Goal: Task Accomplishment & Management: Manage account settings

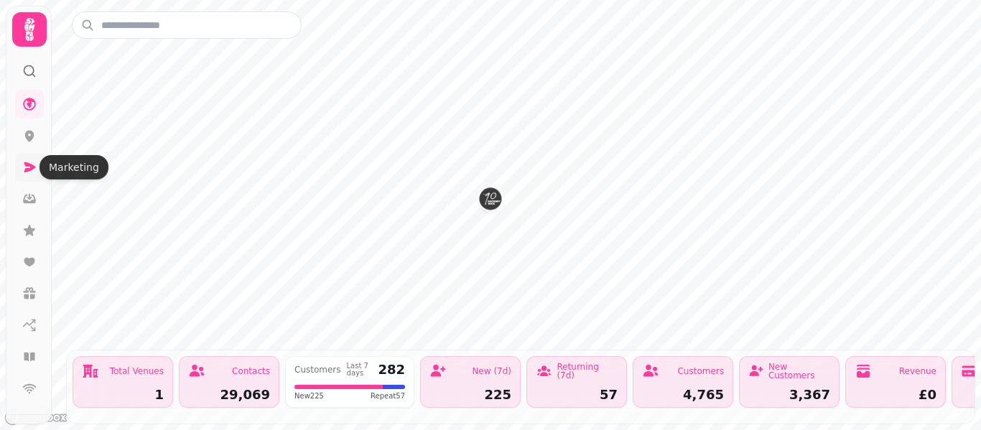
click at [27, 172] on icon at bounding box center [29, 167] width 14 height 14
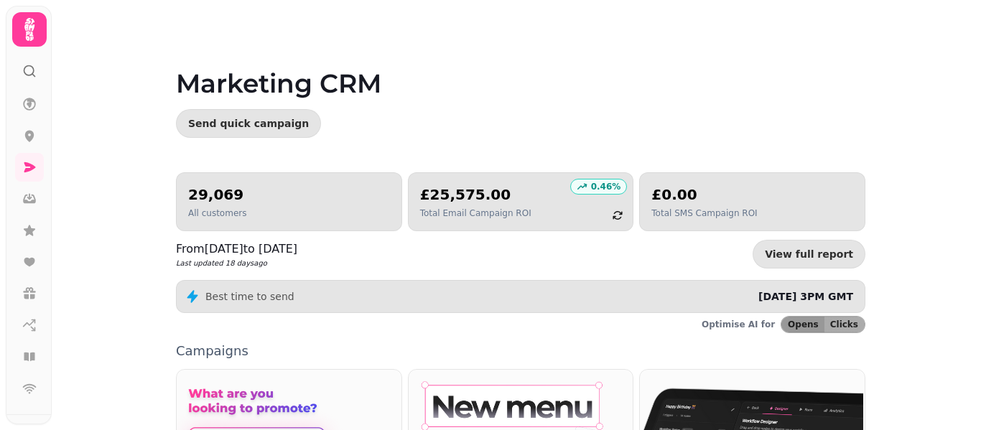
drag, startPoint x: 980, startPoint y: 200, endPoint x: 980, endPoint y: 274, distance: 73.9
click at [980, 275] on video at bounding box center [490, 179] width 981 height 359
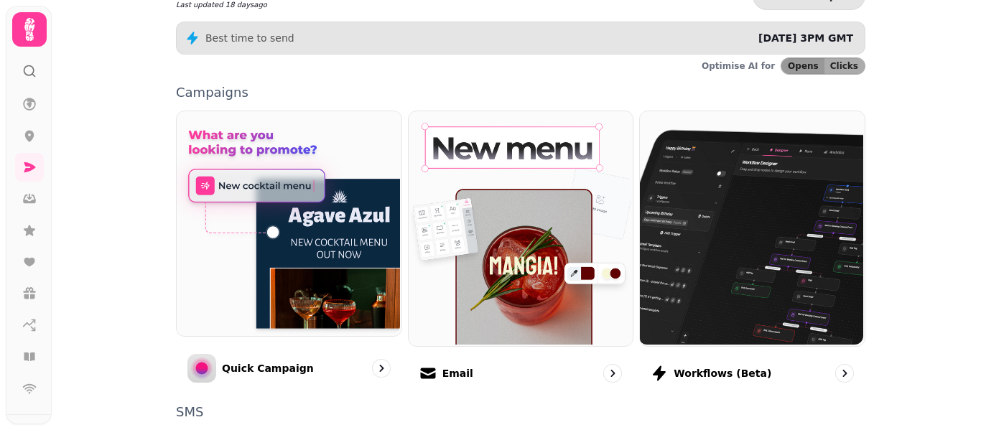
scroll to position [287, 0]
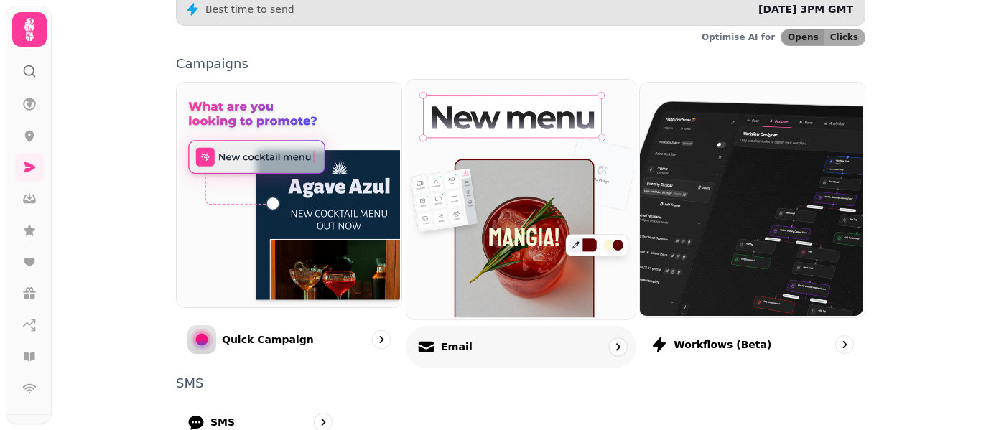
click at [457, 340] on p "Email" at bounding box center [456, 347] width 32 height 14
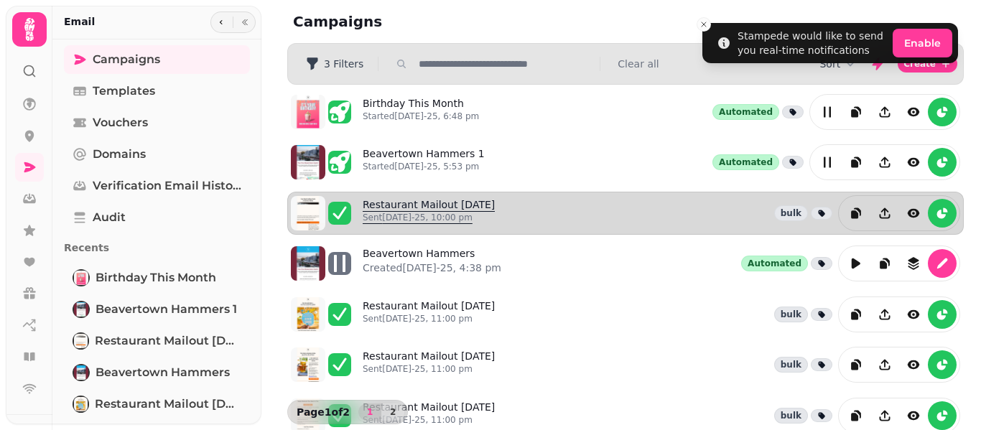
click at [445, 205] on link "Restaurant Mailout [DATE] Sent [DATE]-25, 10:00 pm" at bounding box center [429, 213] width 132 height 32
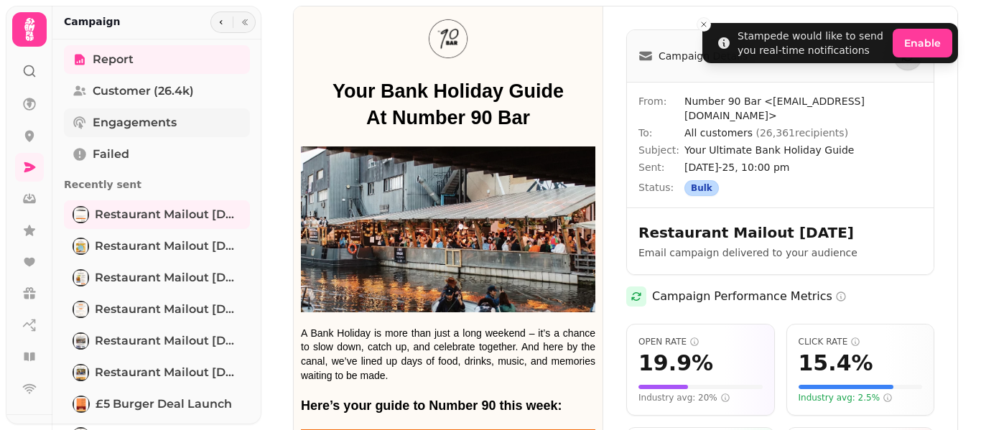
click at [142, 124] on span "Engagements" at bounding box center [135, 122] width 84 height 17
select select "**"
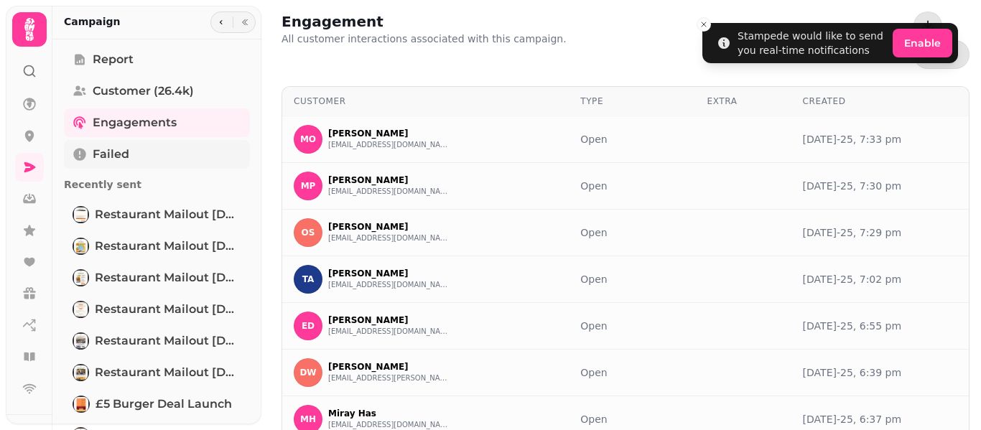
click at [127, 162] on span "Failed" at bounding box center [111, 154] width 37 height 17
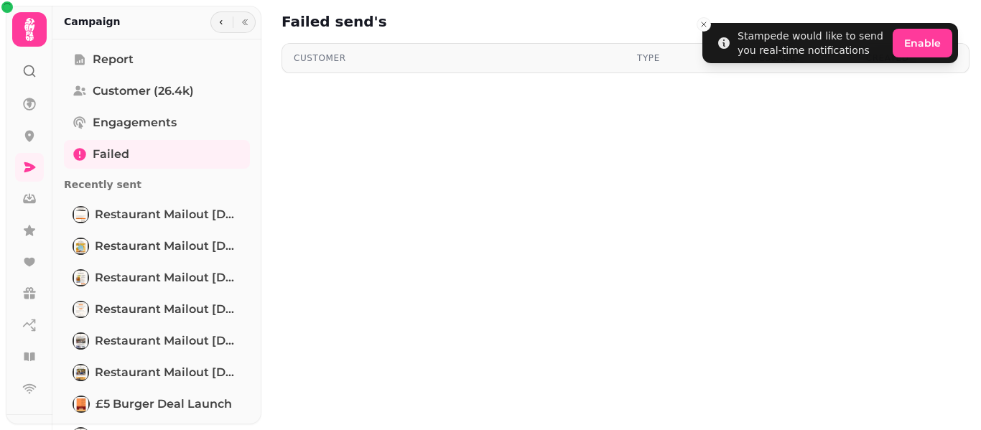
click at [32, 24] on icon at bounding box center [29, 29] width 29 height 29
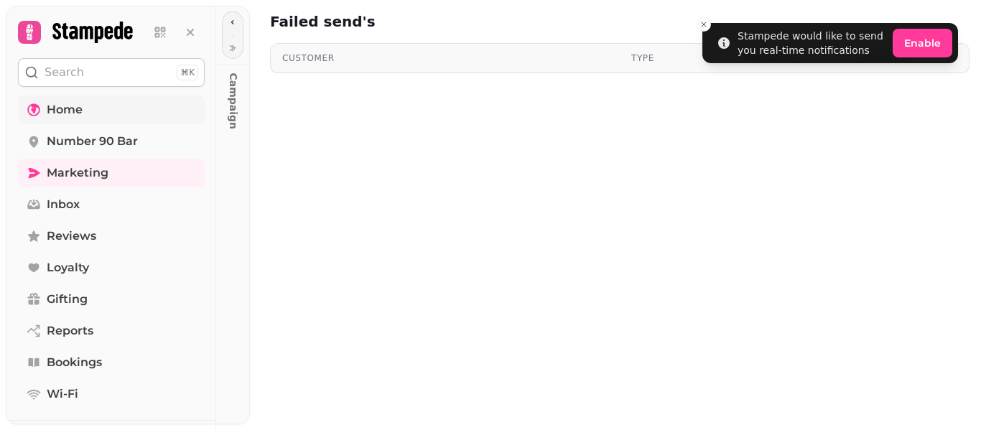
click at [65, 112] on span "Home" at bounding box center [65, 109] width 36 height 17
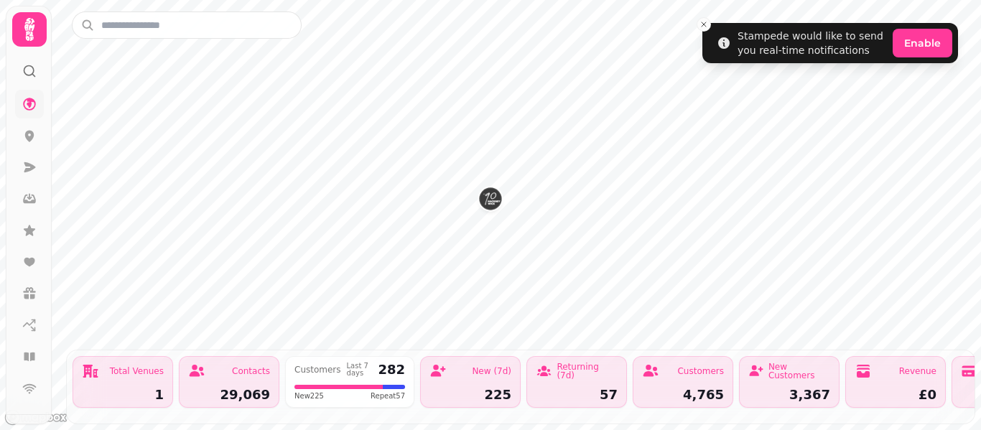
click at [30, 42] on icon at bounding box center [29, 29] width 29 height 29
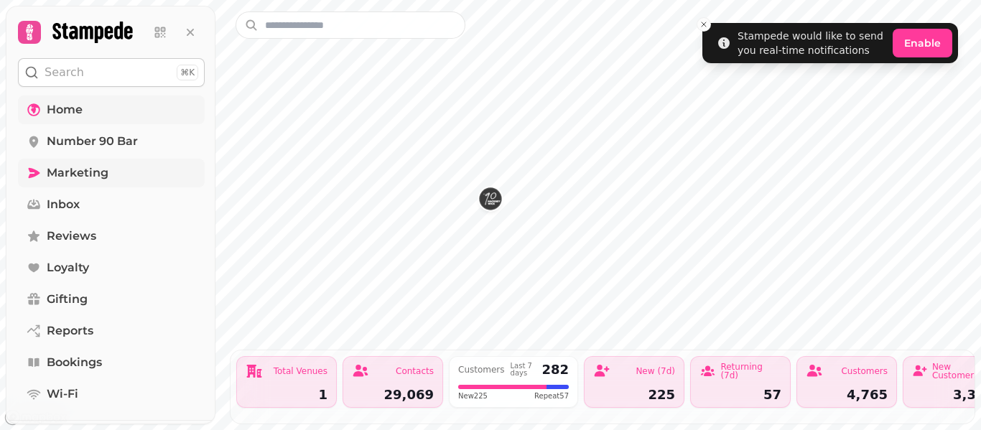
click at [75, 162] on link "Marketing" at bounding box center [111, 173] width 187 height 29
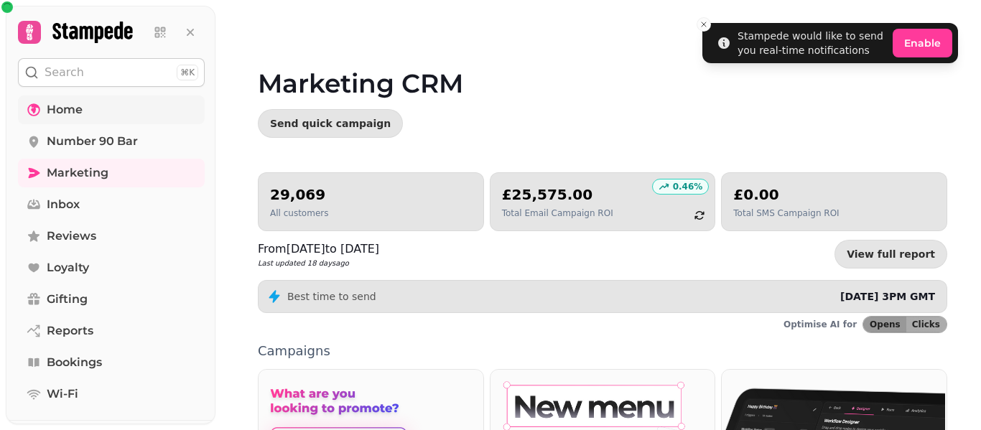
drag, startPoint x: 980, startPoint y: 98, endPoint x: 980, endPoint y: 228, distance: 130.7
click at [980, 228] on video at bounding box center [490, 179] width 981 height 359
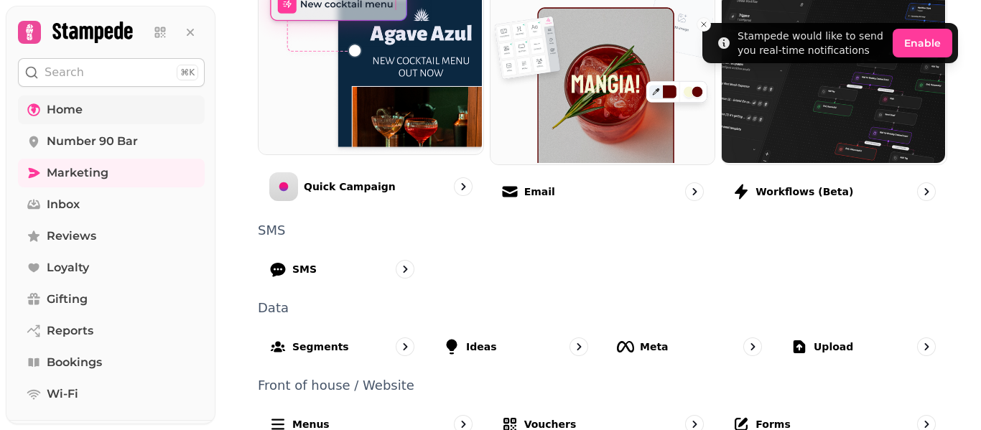
scroll to position [450, 0]
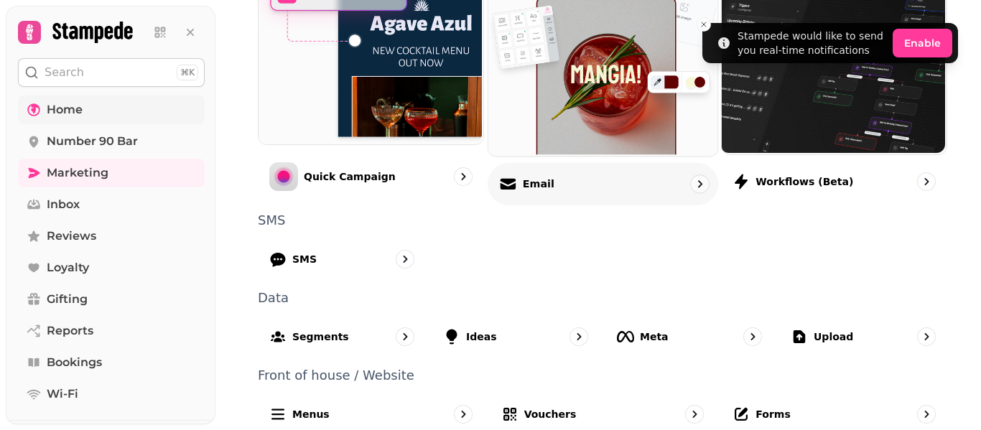
click at [575, 179] on div "Email" at bounding box center [602, 183] width 230 height 42
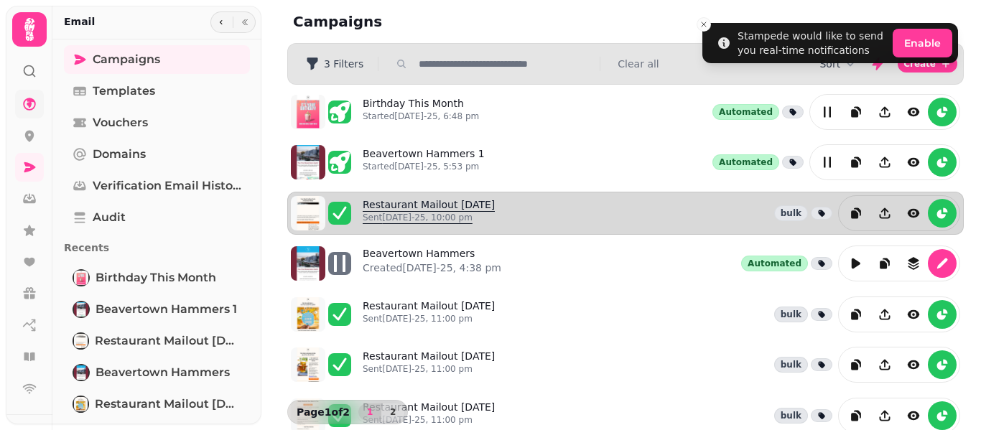
click at [415, 210] on link "Restaurant Mailout [DATE] Sent [DATE]-25, 10:00 pm" at bounding box center [429, 213] width 132 height 32
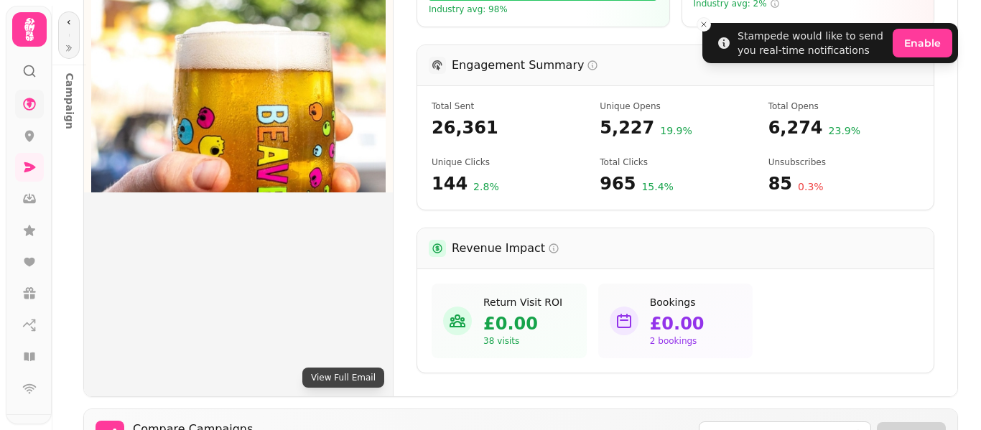
scroll to position [439, 0]
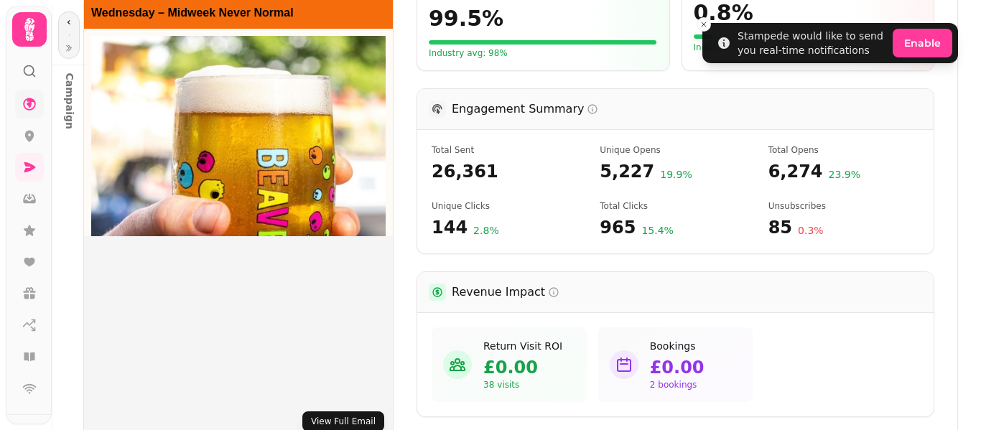
click at [336, 419] on button "View Full Email" at bounding box center [343, 421] width 82 height 20
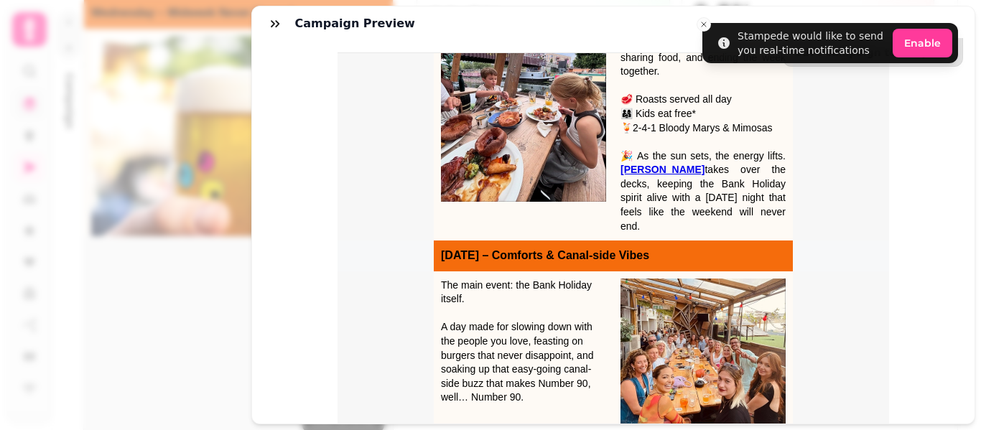
scroll to position [1519, 0]
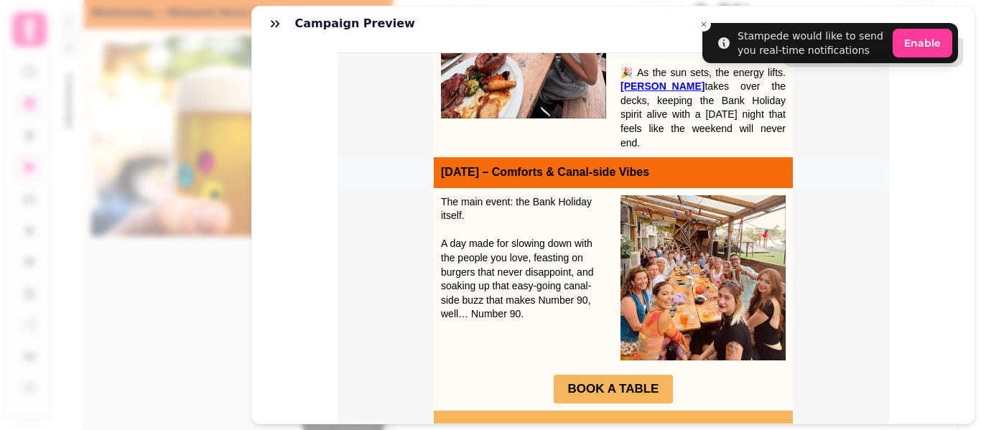
click at [199, 346] on div "Campaign preview Save campaign to template To: All customers ( 26,430 ) From: N…" at bounding box center [490, 226] width 981 height 407
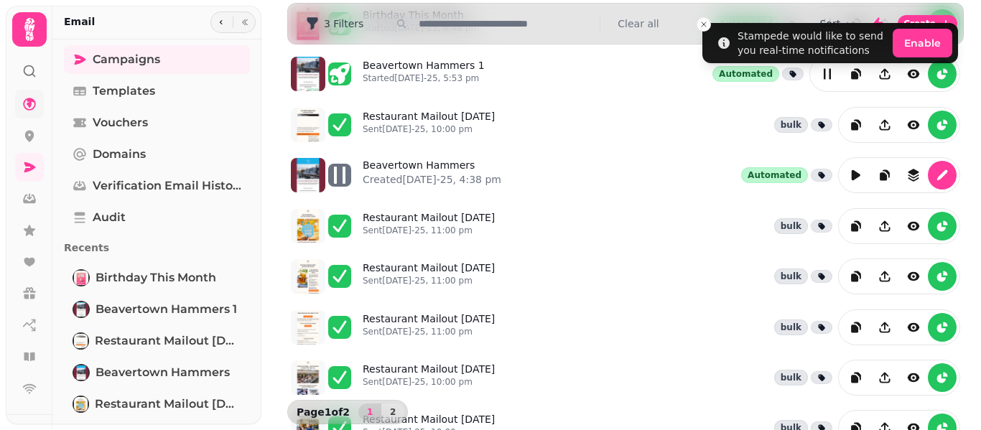
scroll to position [90, 0]
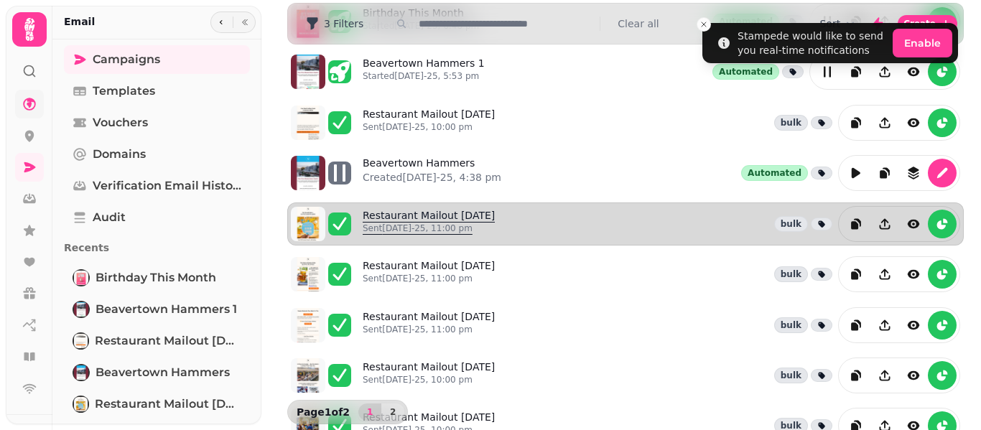
click at [407, 217] on link "Restaurant Mailout [DATE] Sent [DATE]-25, 11:00 pm" at bounding box center [429, 224] width 132 height 32
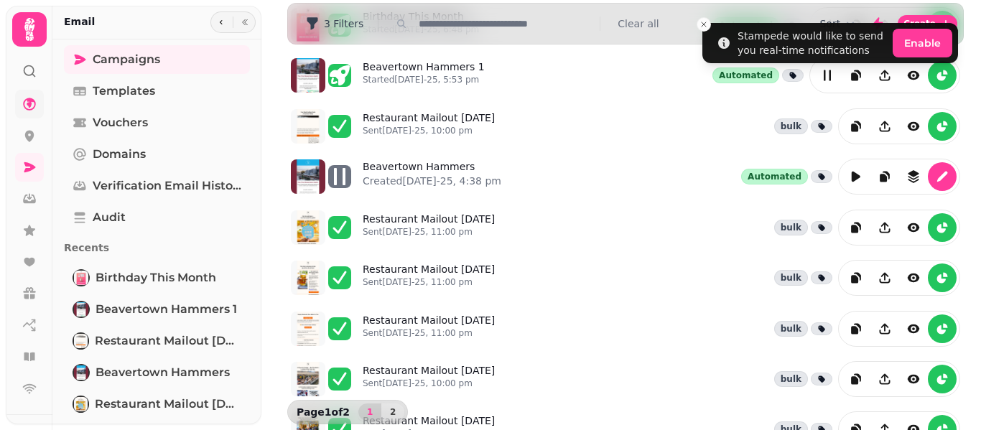
scroll to position [103, 0]
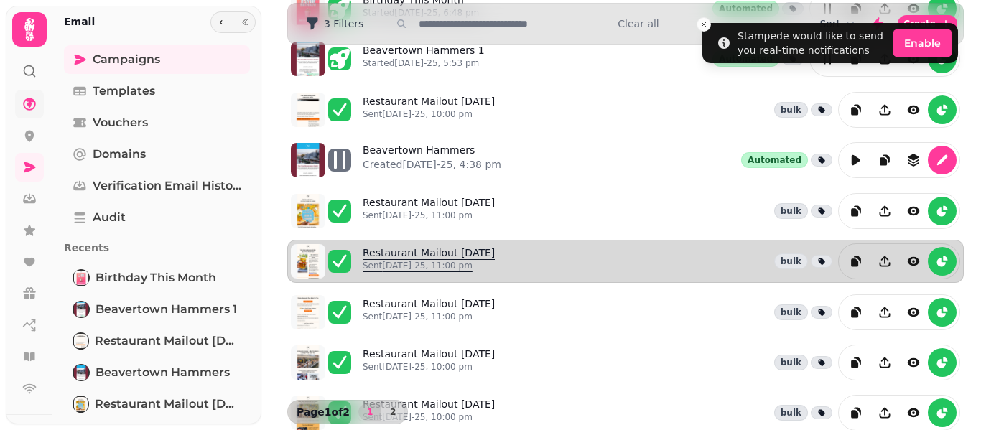
click at [443, 251] on link "Restaurant Mailout [DATE] Sent [DATE]-25, 11:00 pm" at bounding box center [429, 262] width 132 height 32
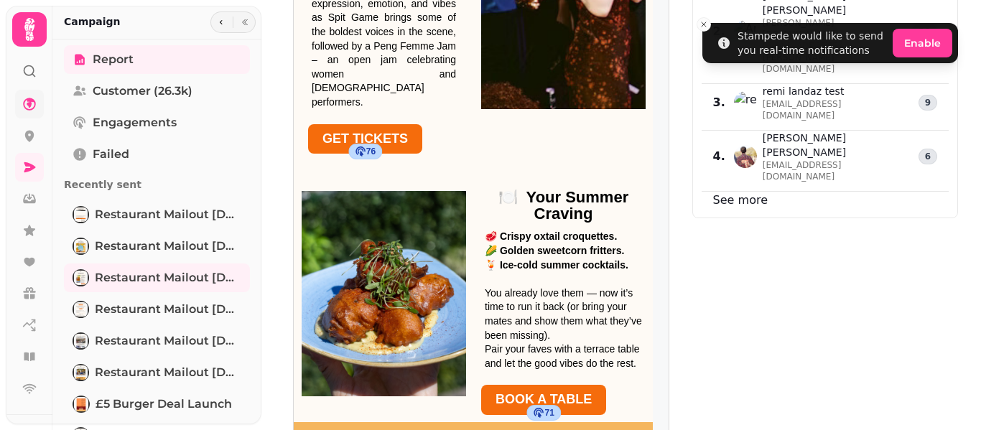
scroll to position [1709, 0]
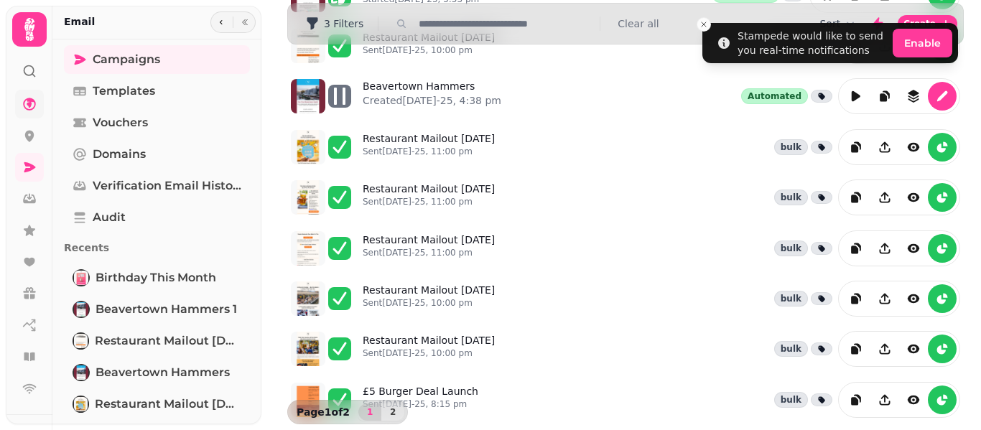
scroll to position [192, 0]
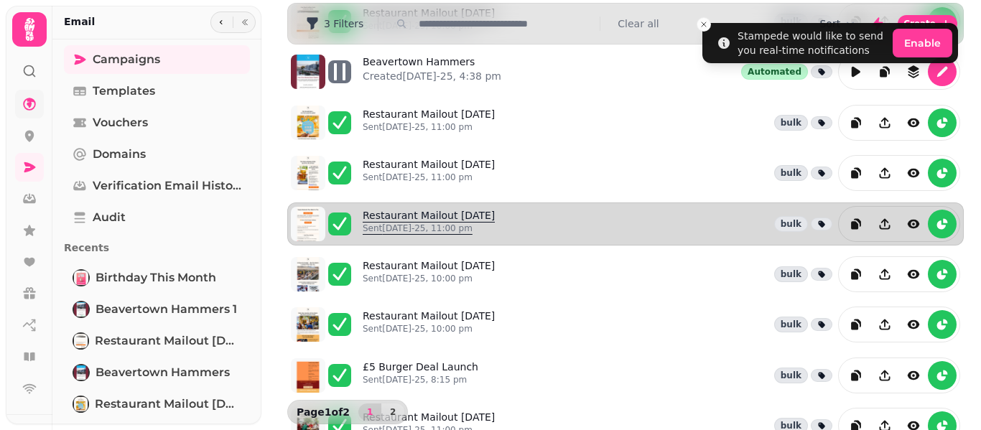
click at [400, 224] on p "Sent [DATE]-25, 11:00 pm" at bounding box center [429, 228] width 132 height 11
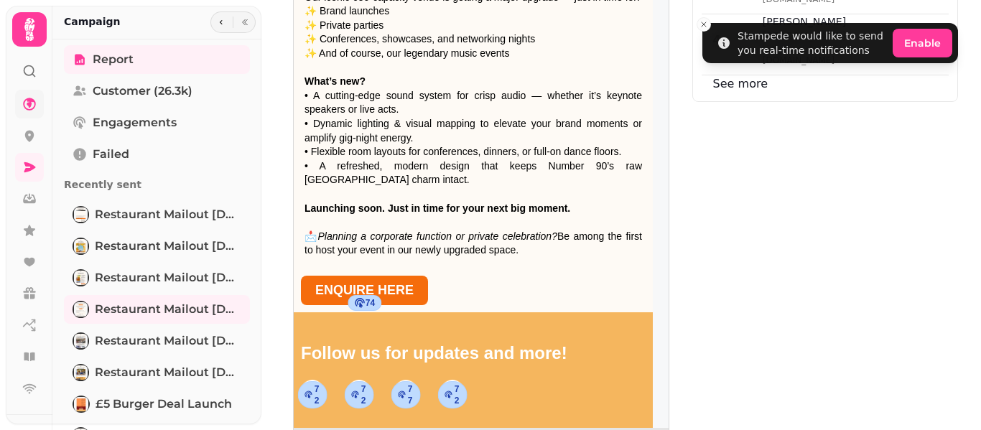
scroll to position [1422, 0]
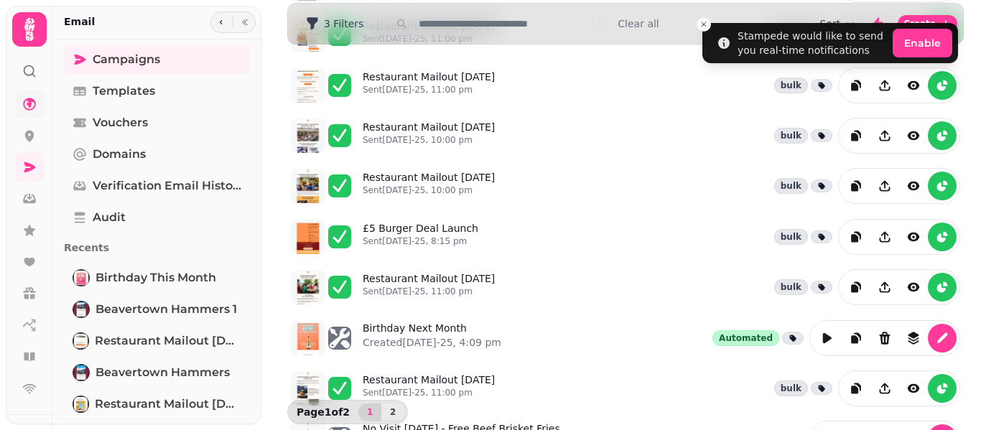
scroll to position [274, 0]
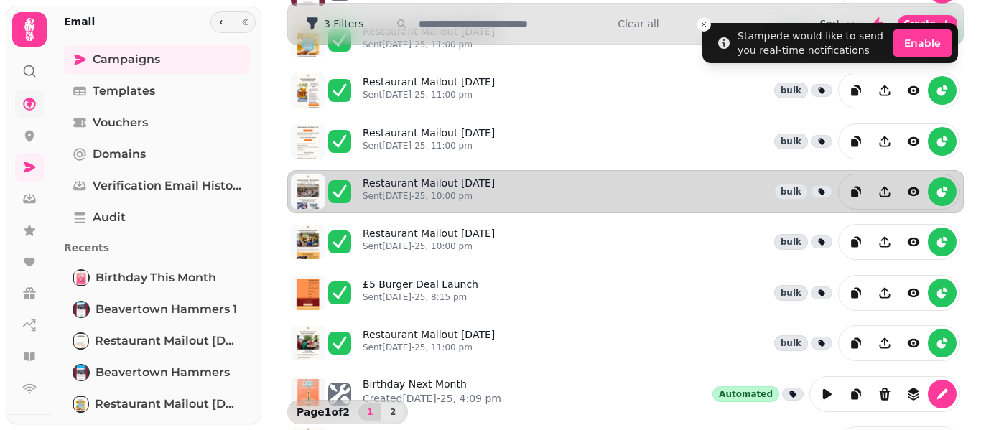
click at [421, 201] on p "Sent [DATE]-25, 10:00 pm" at bounding box center [429, 195] width 132 height 11
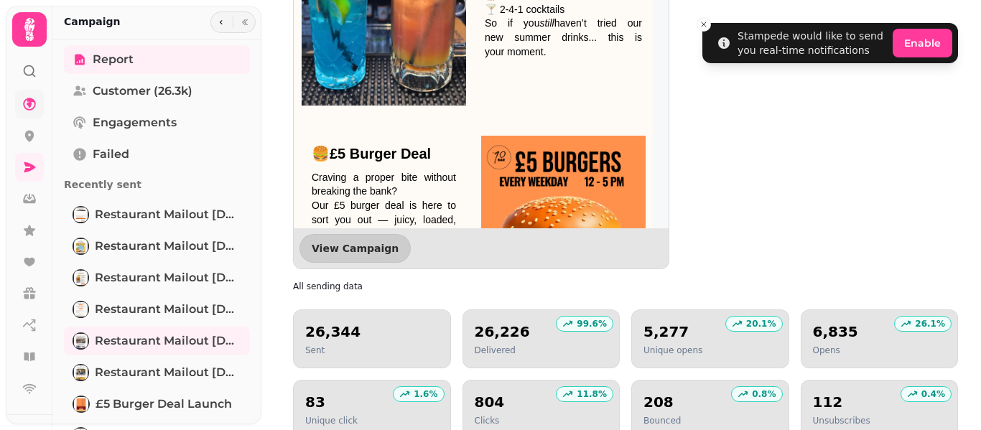
scroll to position [1394, 0]
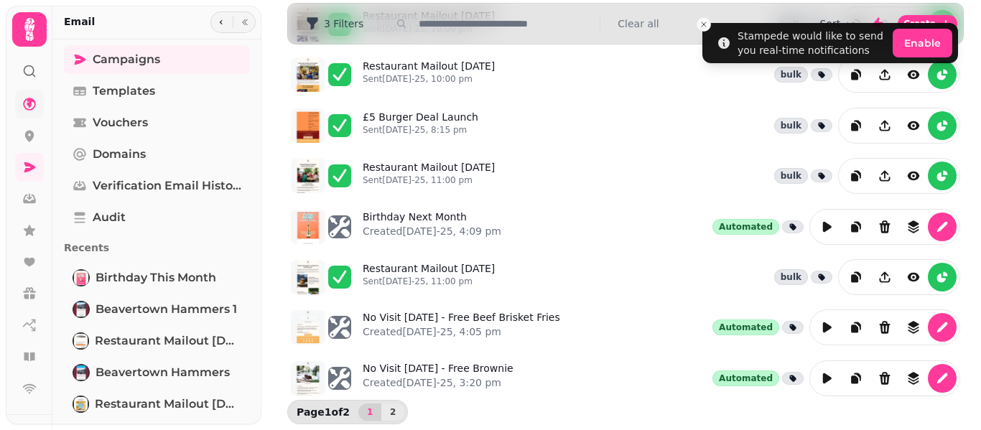
scroll to position [442, 0]
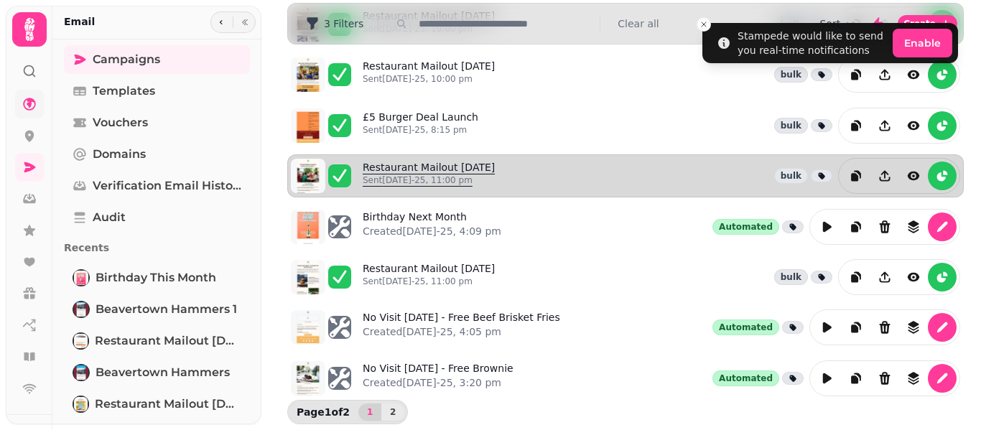
click at [406, 177] on p "Sent [DATE]-25, 11:00 pm" at bounding box center [429, 179] width 132 height 11
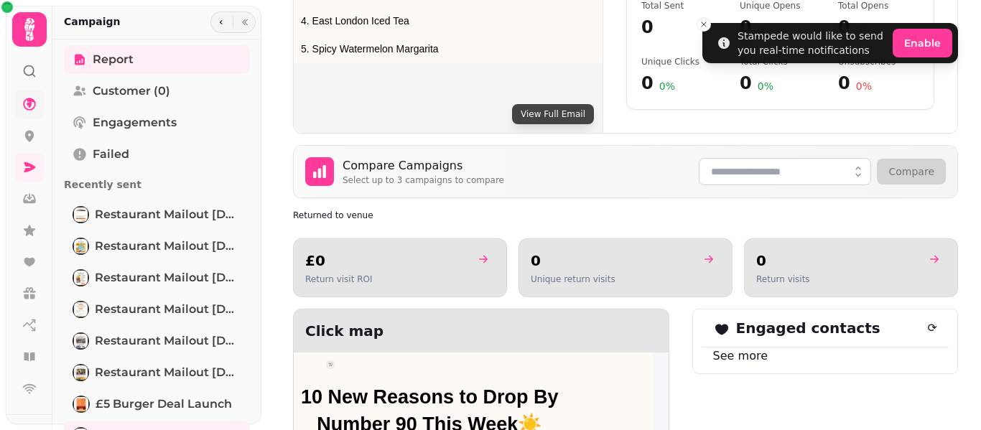
scroll to position [634, 0]
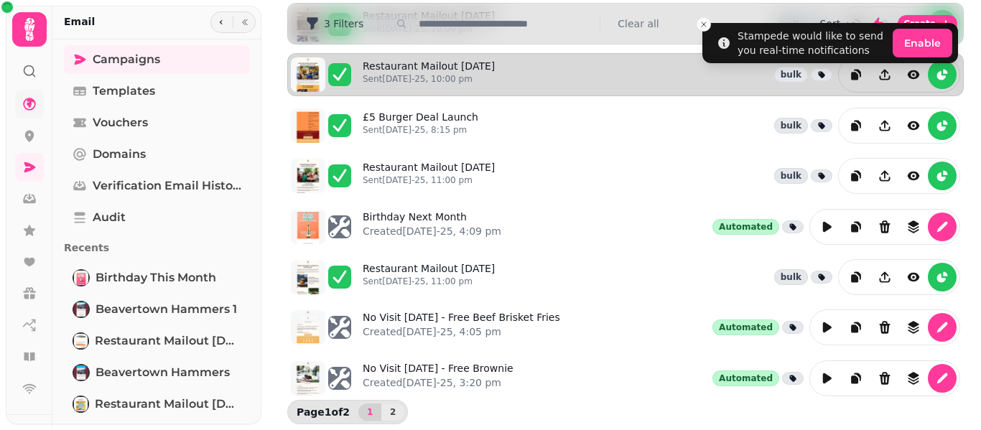
scroll to position [442, 0]
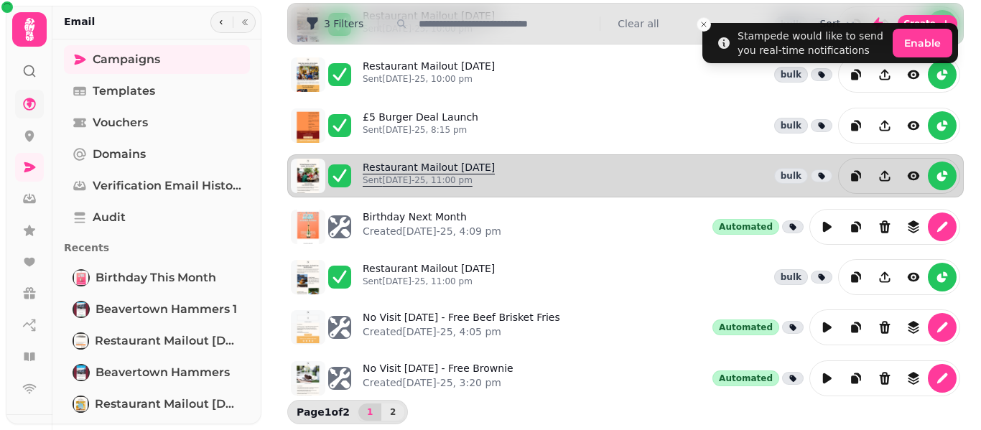
click at [453, 167] on link "Restaurant Mailout [DATE] Sent [DATE]-25, 11:00 pm" at bounding box center [429, 176] width 132 height 32
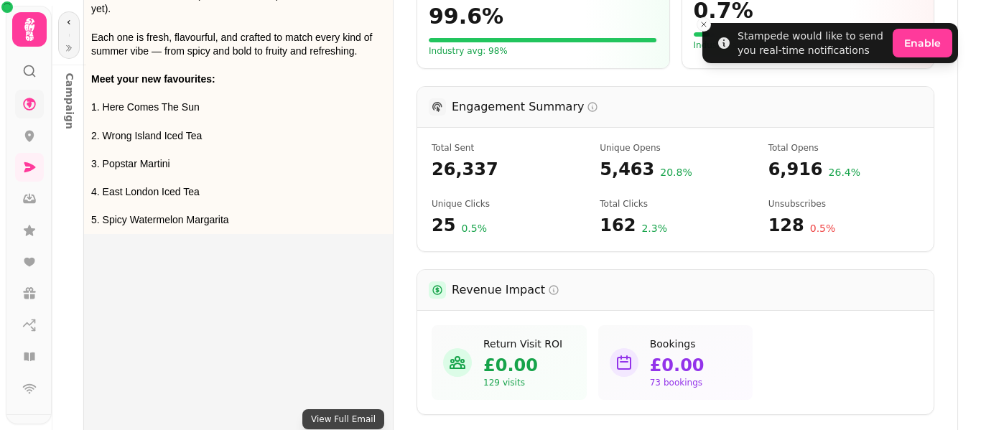
scroll to position [357, 0]
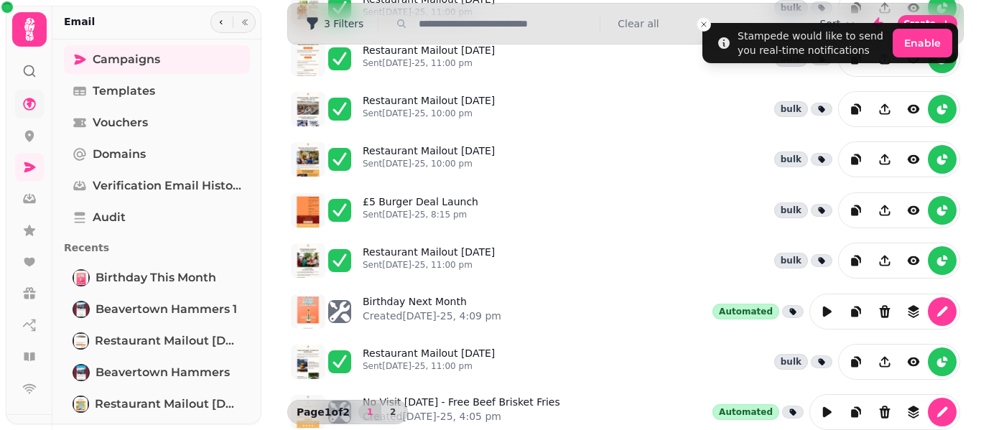
scroll to position [365, 0]
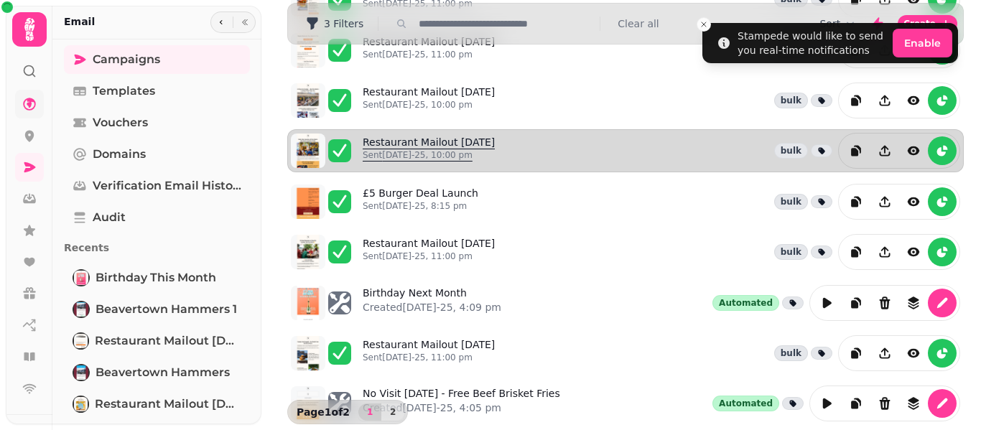
click at [462, 136] on link "Restaurant Mailout [DATE] Sent [DATE]-25, 10:00 pm" at bounding box center [429, 151] width 132 height 32
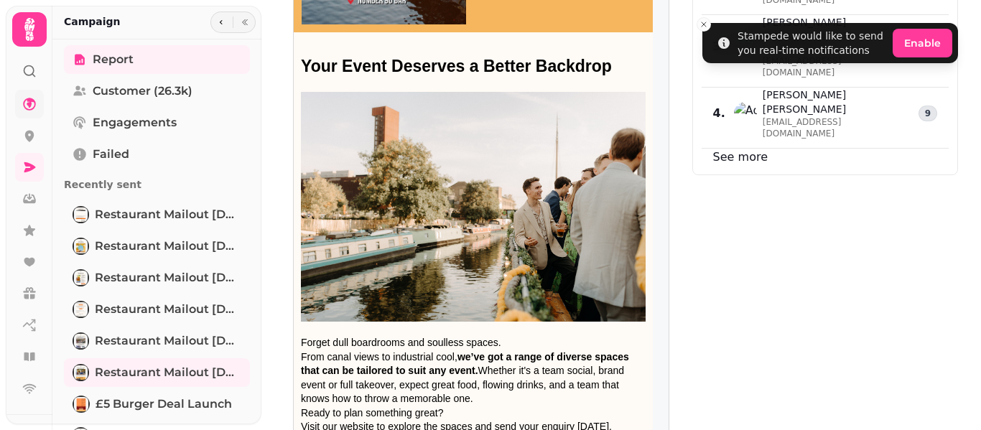
scroll to position [1781, 0]
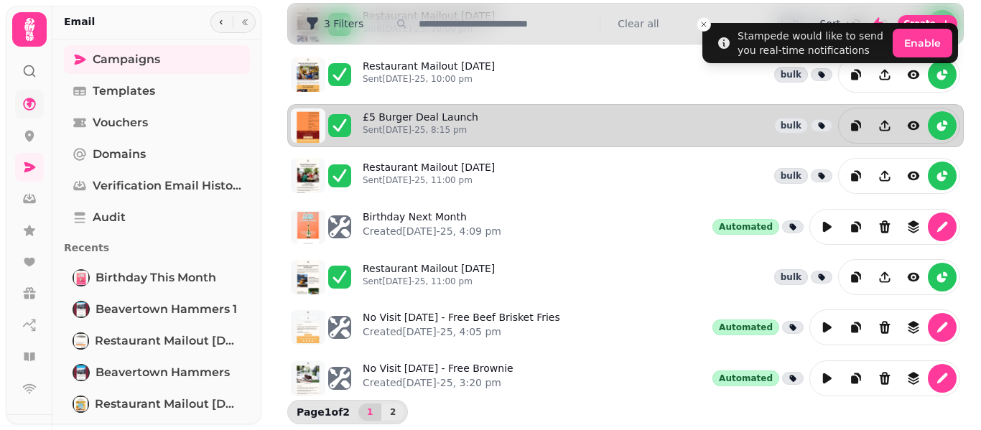
scroll to position [442, 0]
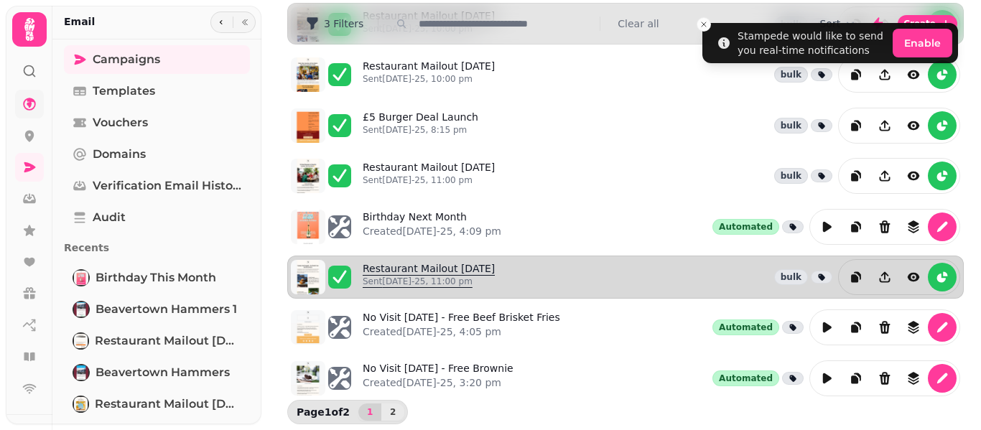
click at [459, 274] on link "Restaurant Mailout [DATE] Sent [DATE]-25, 11:00 pm" at bounding box center [429, 277] width 132 height 32
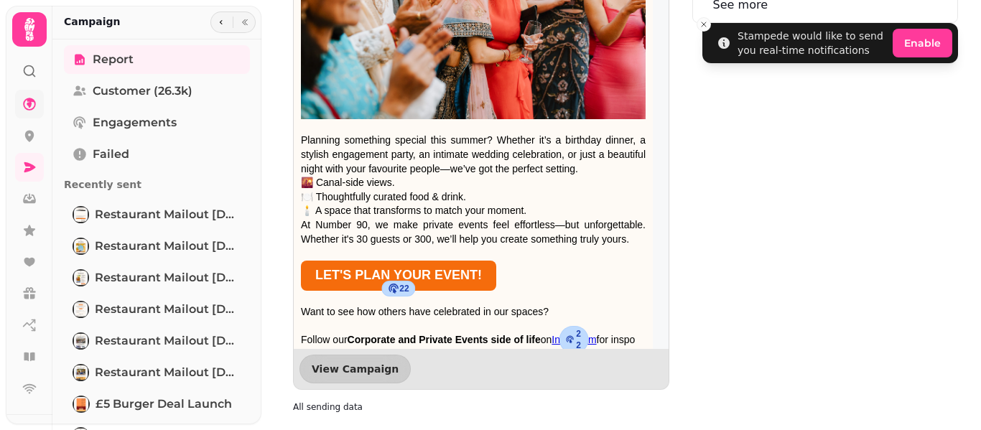
scroll to position [1834, 0]
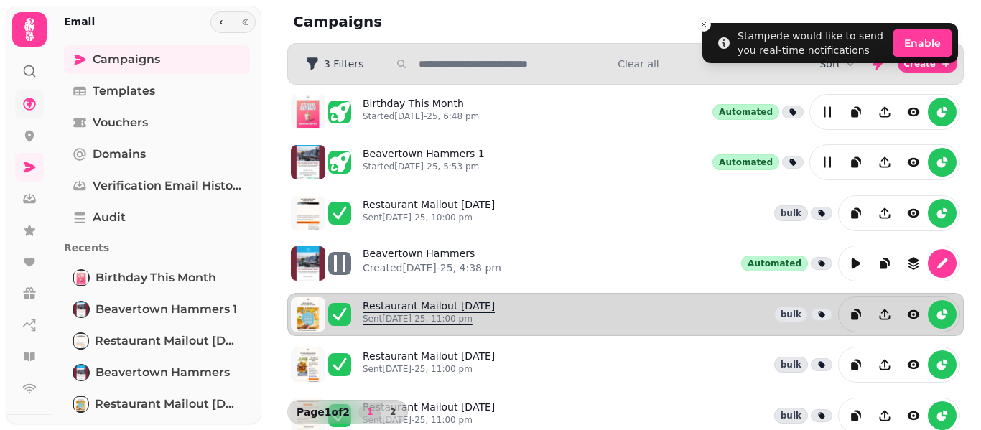
click at [437, 307] on link "Restaurant Mailout [DATE] Sent [DATE]-25, 11:00 pm" at bounding box center [429, 315] width 132 height 32
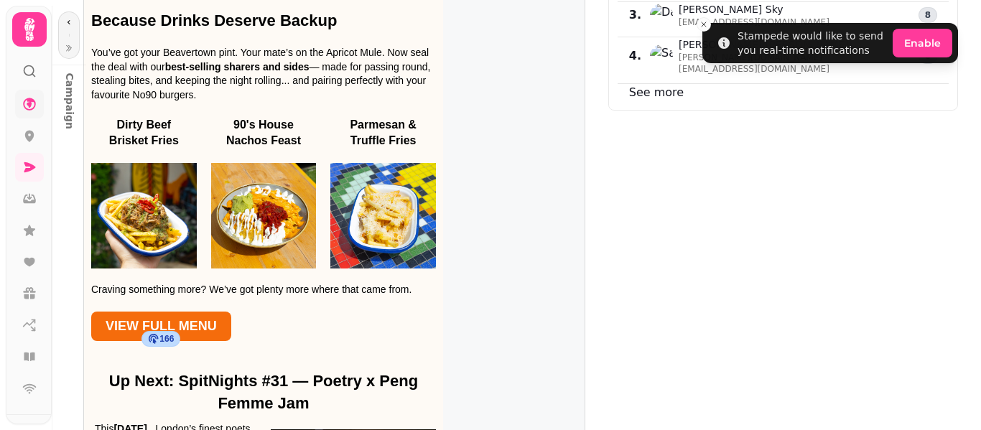
scroll to position [1007, 0]
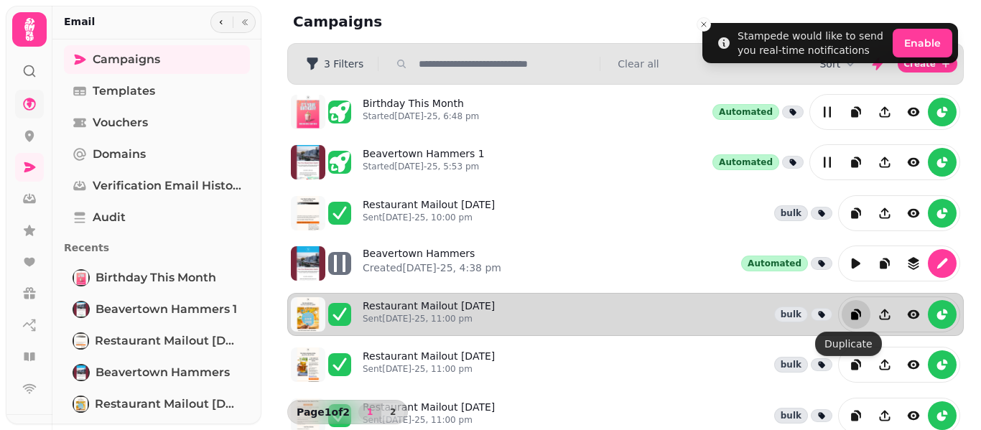
click at [849, 320] on icon "duplicate" at bounding box center [856, 314] width 14 height 14
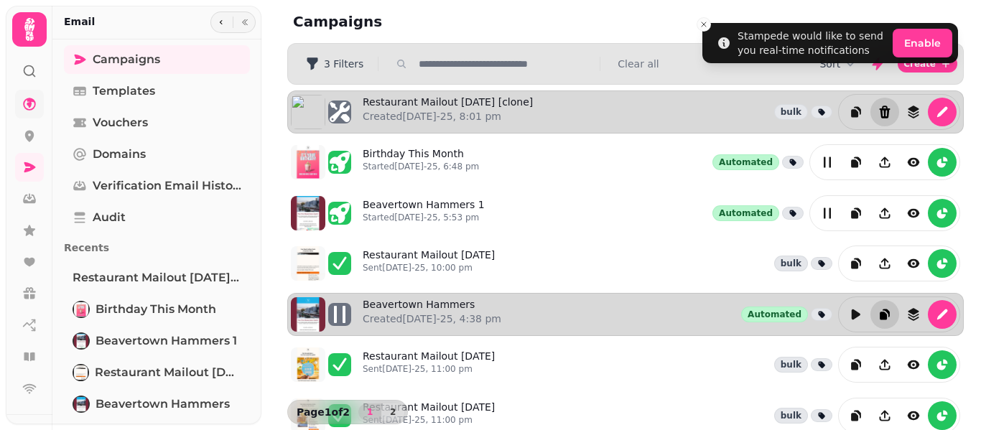
click at [880, 110] on icon "Delete" at bounding box center [884, 112] width 14 height 14
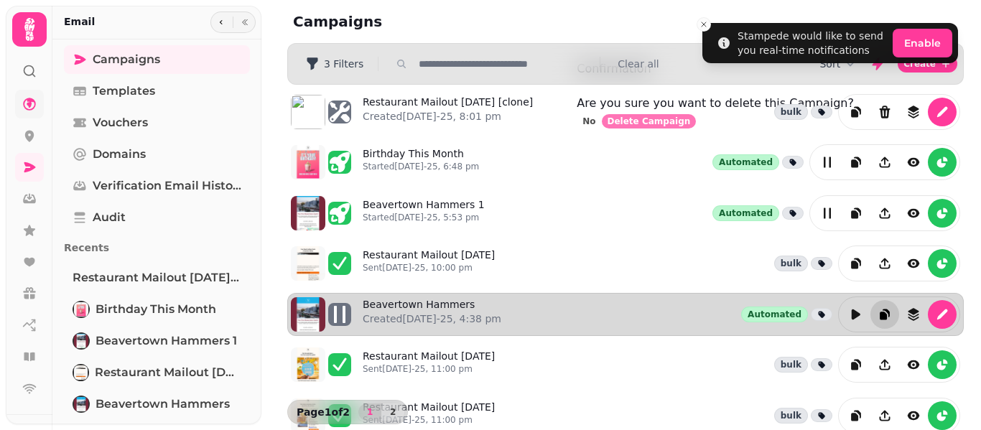
click at [691, 126] on span "Delete Campaign" at bounding box center [648, 121] width 83 height 9
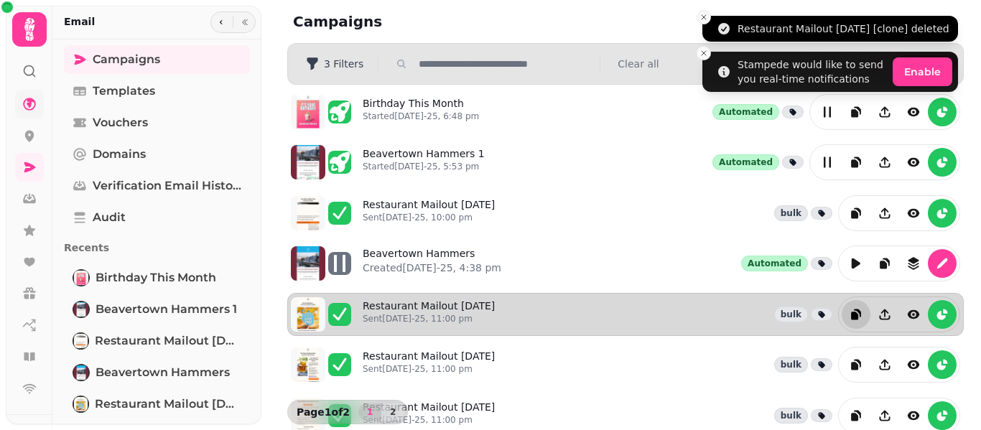
click at [706, 19] on icon "Close toast" at bounding box center [703, 17] width 9 height 9
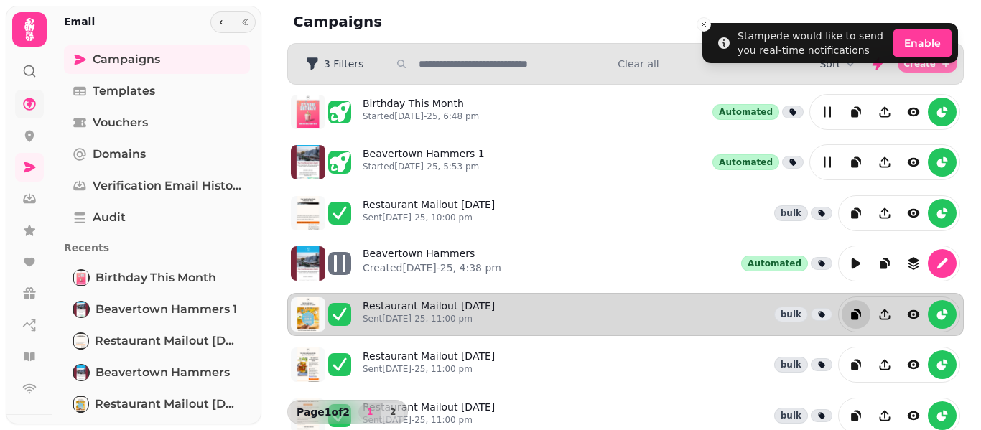
click at [905, 65] on span "Create" at bounding box center [919, 64] width 32 height 9
select select "**********"
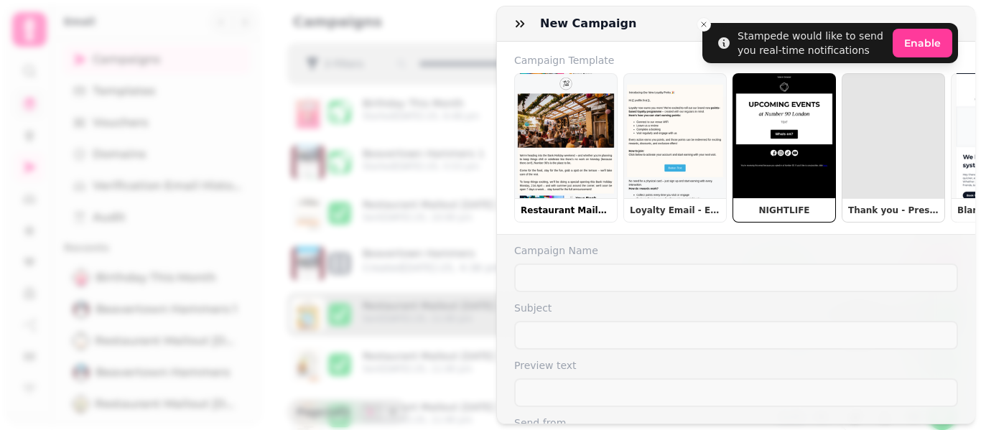
click at [582, 171] on button "Restaurant Mailout" at bounding box center [565, 147] width 103 height 149
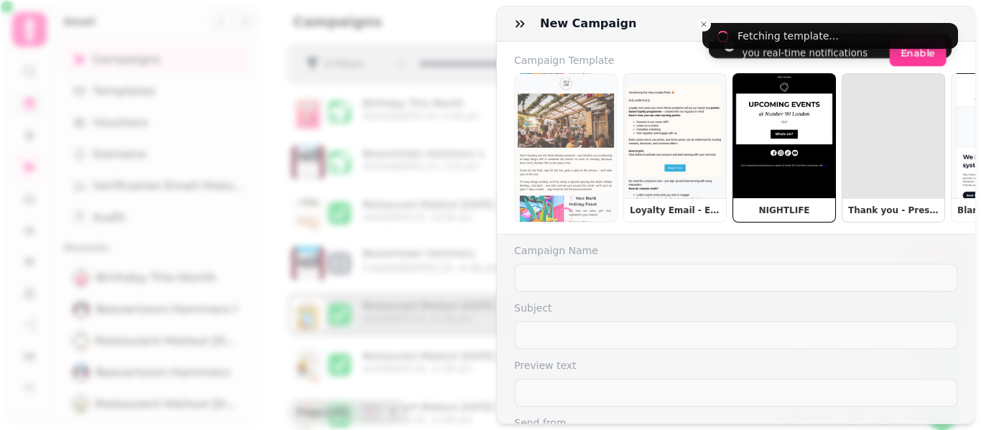
type input "**********"
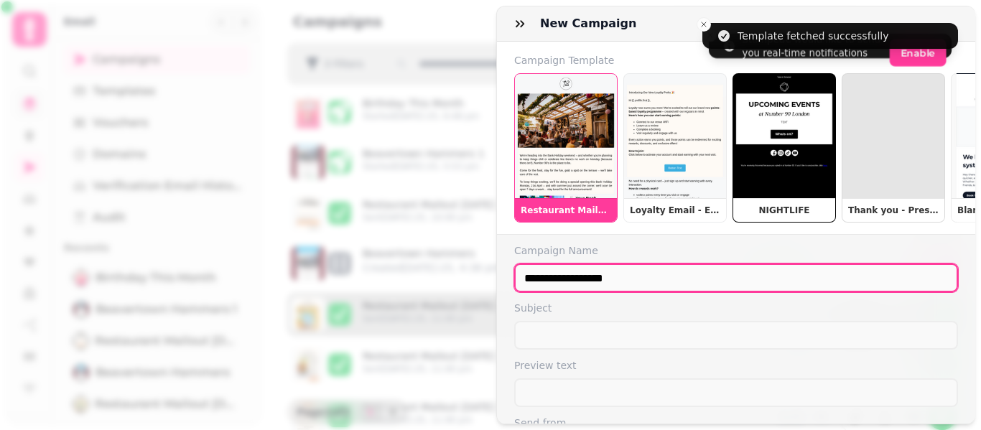
click at [587, 288] on input "**********" at bounding box center [736, 277] width 444 height 29
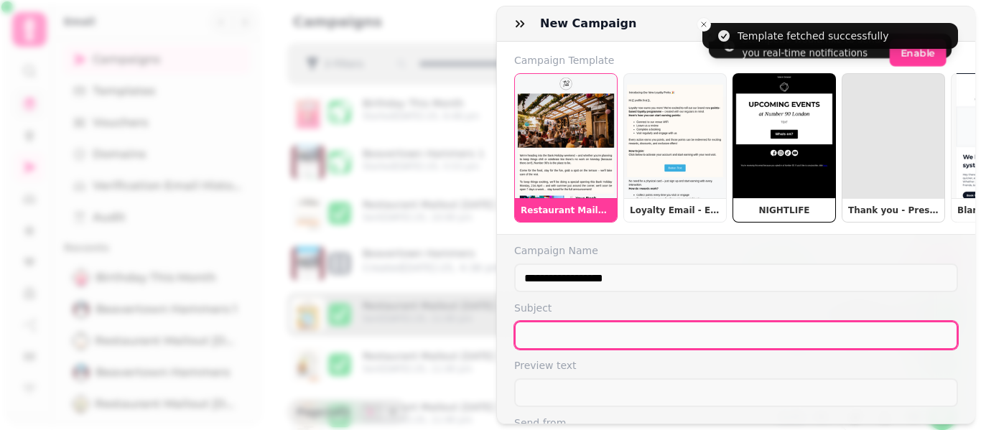
click at [610, 340] on input "text" at bounding box center [736, 335] width 444 height 29
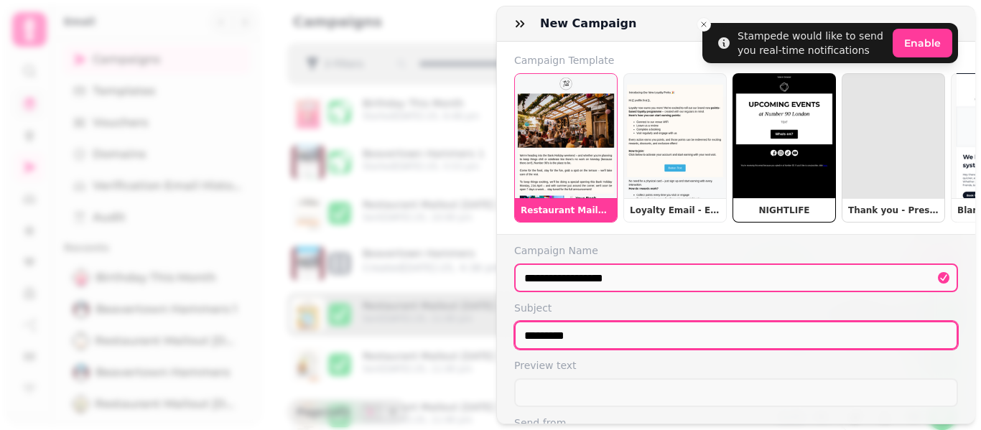
type input "*********"
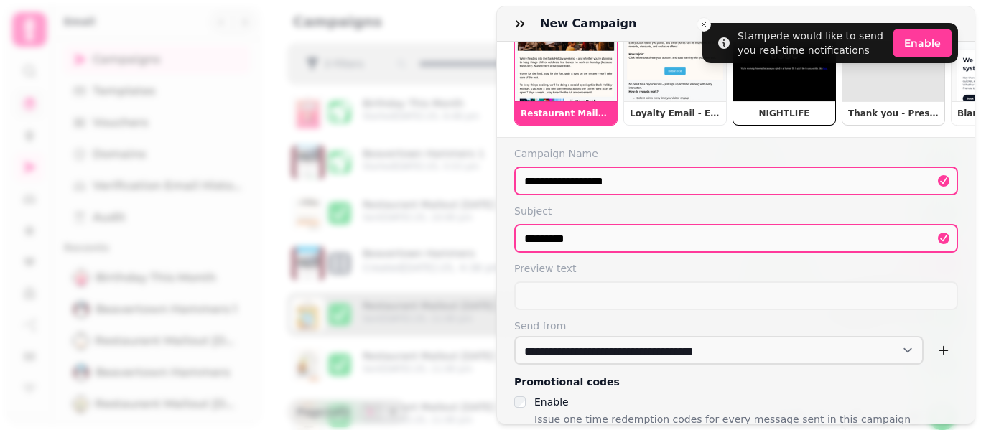
scroll to position [164, 0]
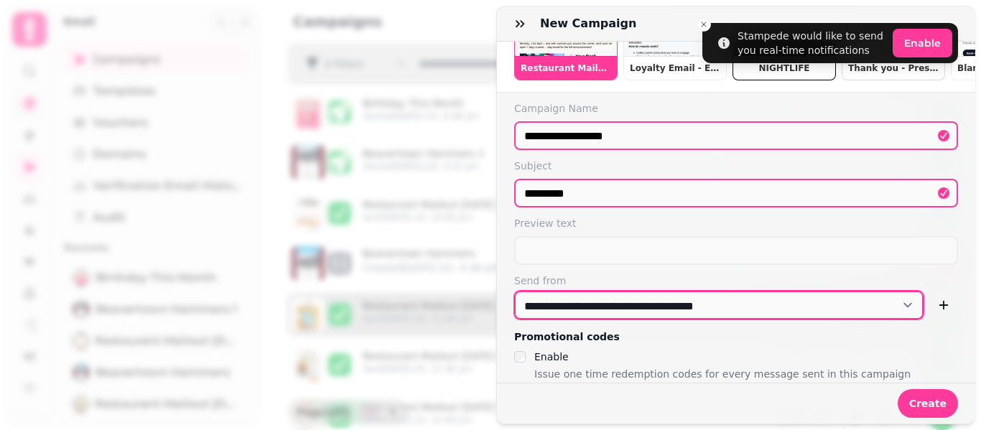
click at [709, 304] on select "**********" at bounding box center [718, 305] width 409 height 29
select select "**********"
click at [514, 291] on select "**********" at bounding box center [718, 305] width 409 height 29
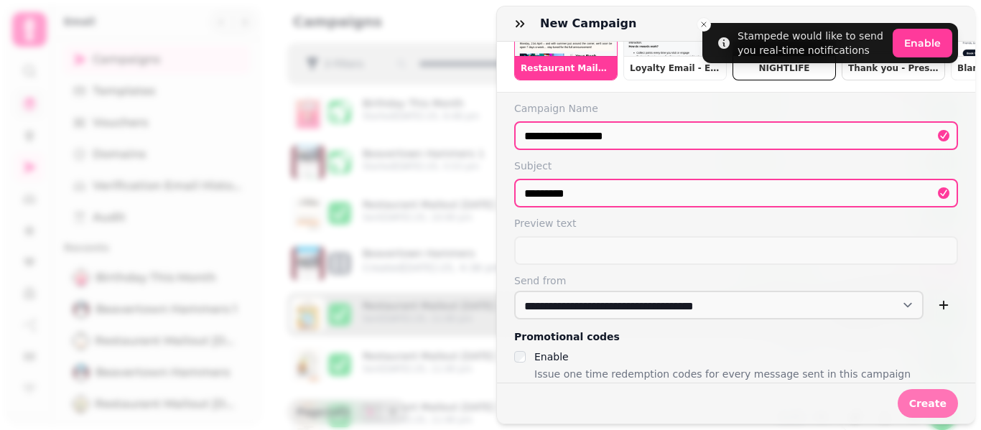
click at [908, 399] on button "Create" at bounding box center [927, 403] width 60 height 29
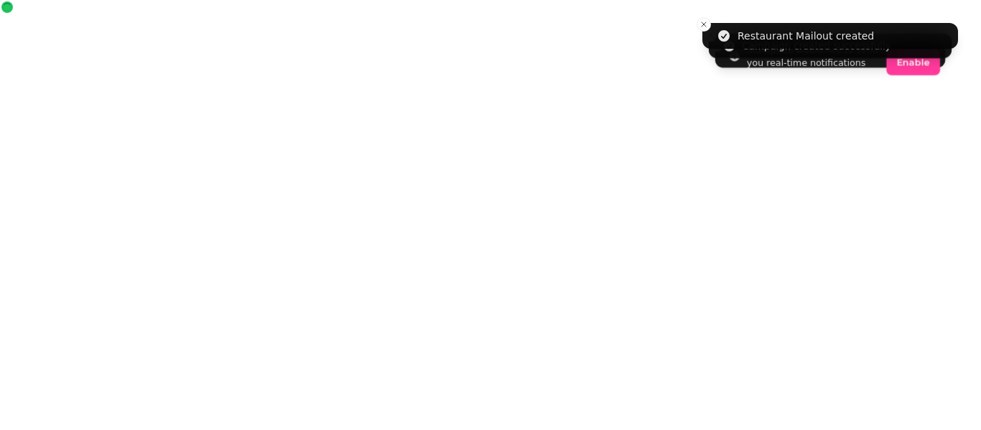
select select "***"
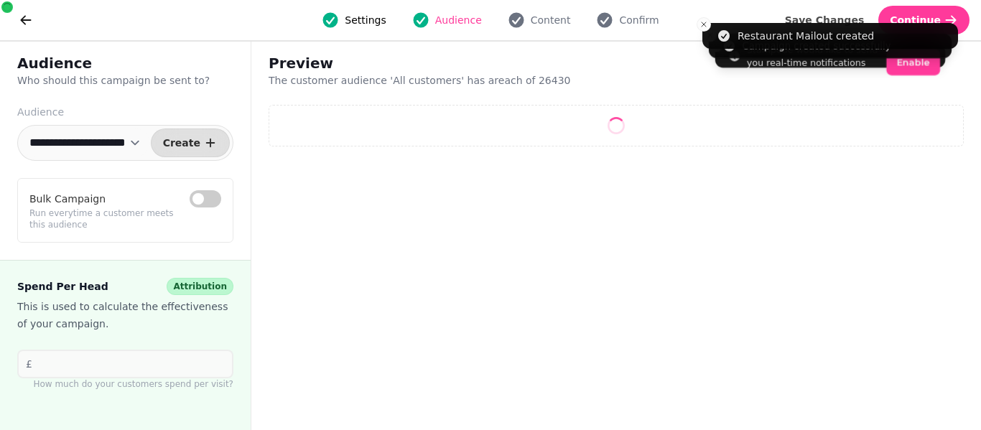
select select "**"
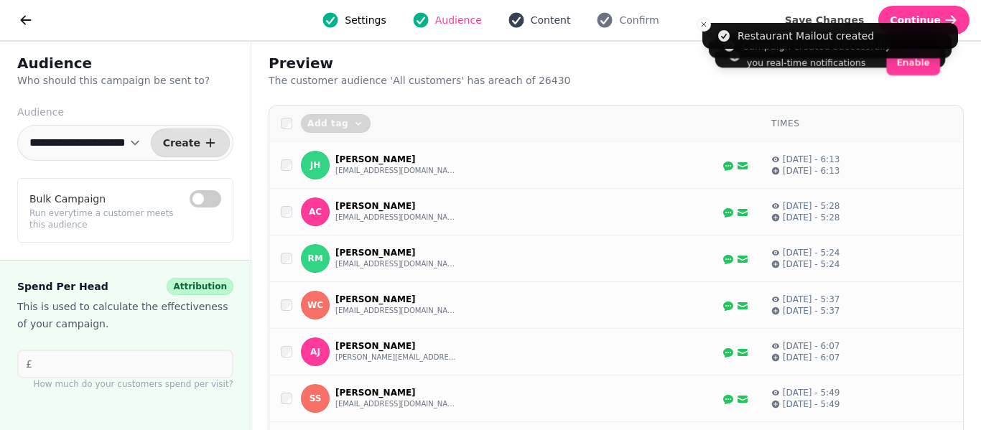
click at [550, 26] on span "Content" at bounding box center [551, 20] width 40 height 14
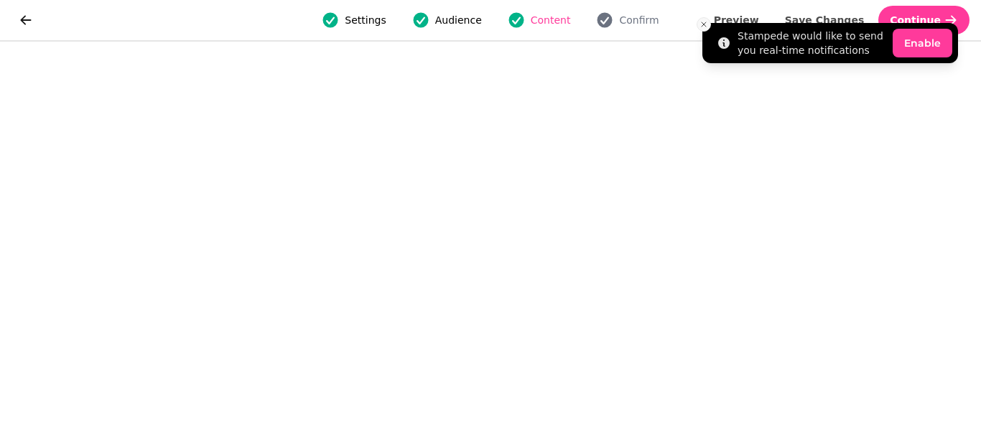
click at [704, 26] on icon "Close toast" at bounding box center [703, 24] width 9 height 9
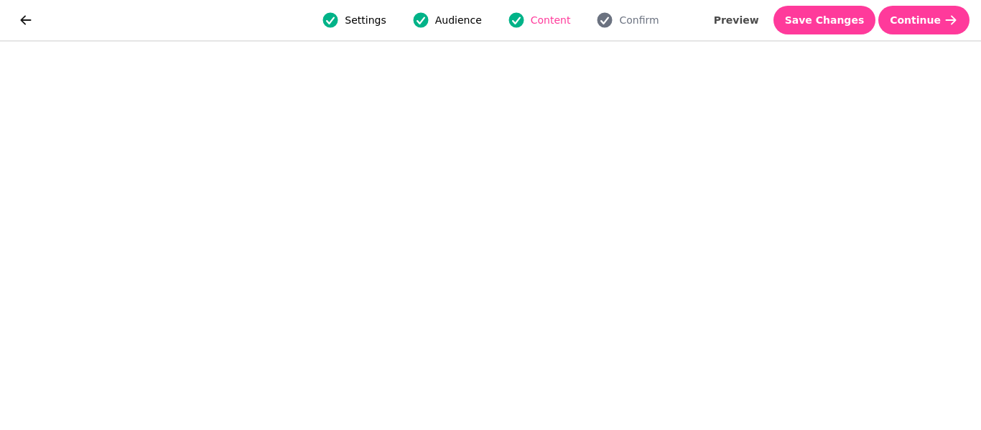
scroll to position [22, 0]
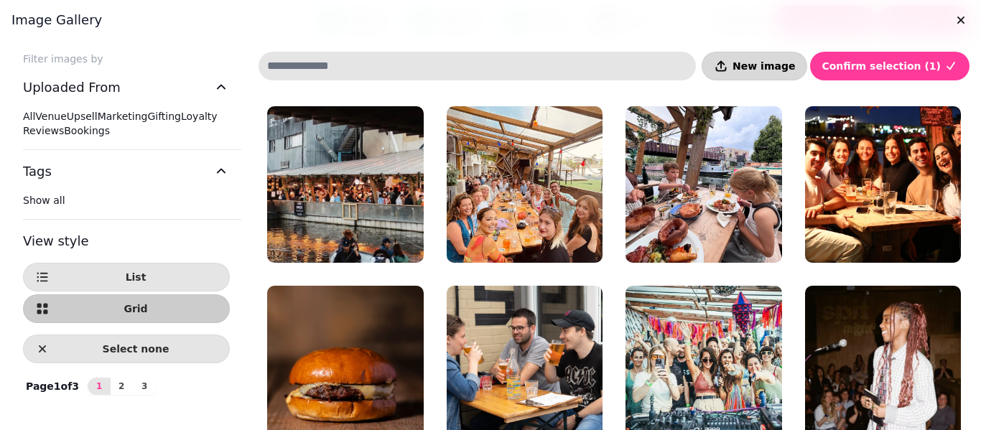
click at [757, 65] on span "New image" at bounding box center [763, 66] width 62 height 10
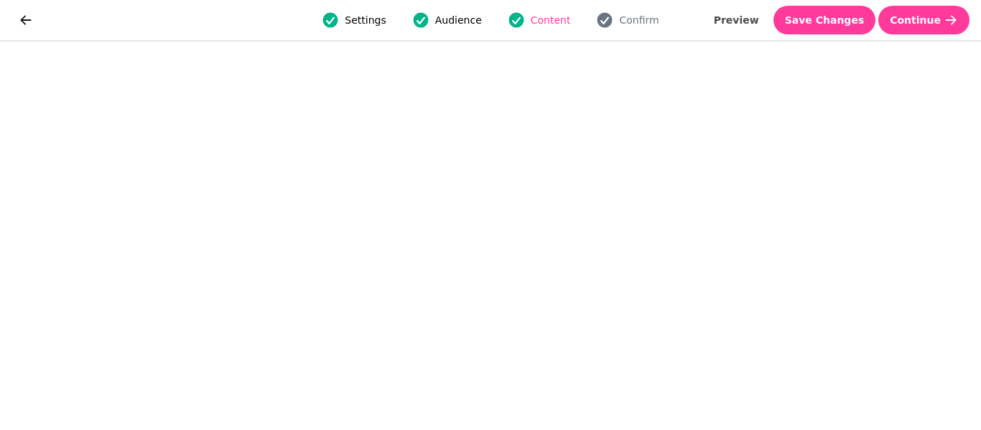
scroll to position [35, 0]
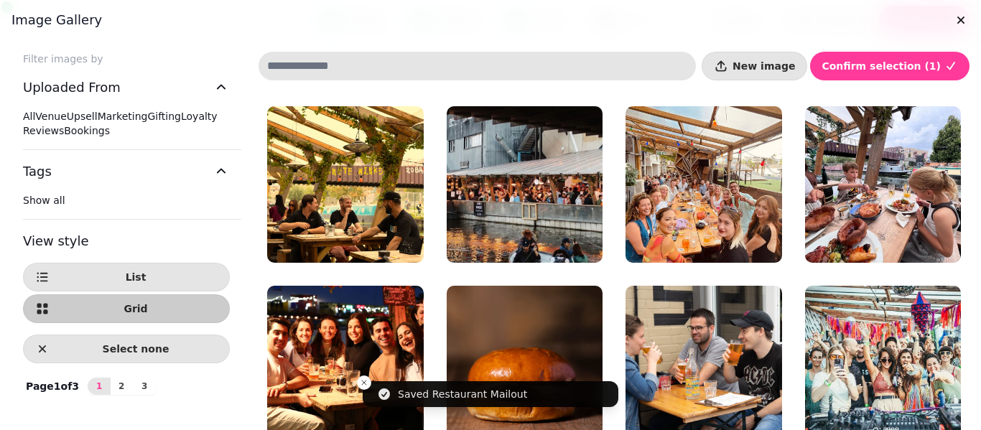
click at [980, 424] on div at bounding box center [490, 215] width 981 height 430
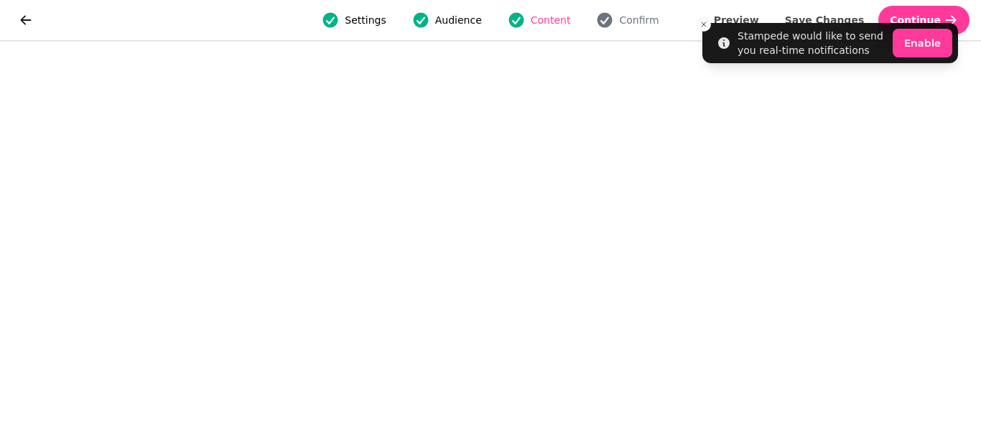
scroll to position [35, 0]
